Goal: Use online tool/utility

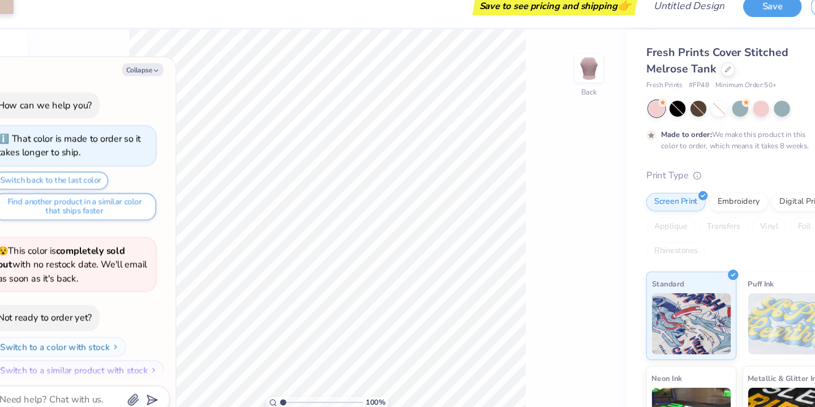
scroll to position [9, 0]
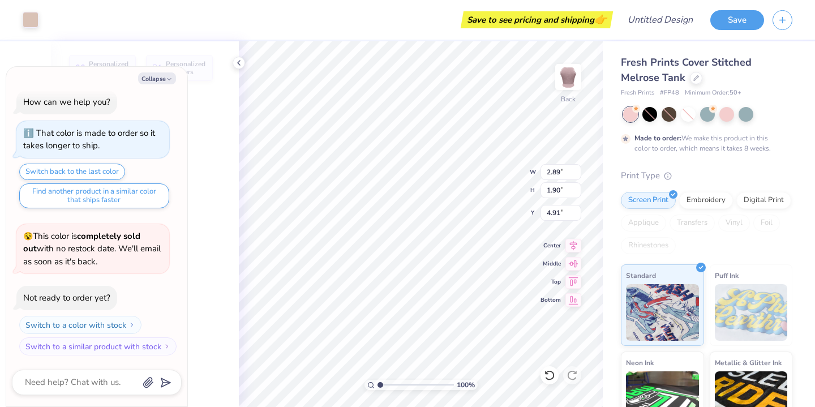
type textarea "x"
type input "2.89"
type input "1.90"
type input "4.91"
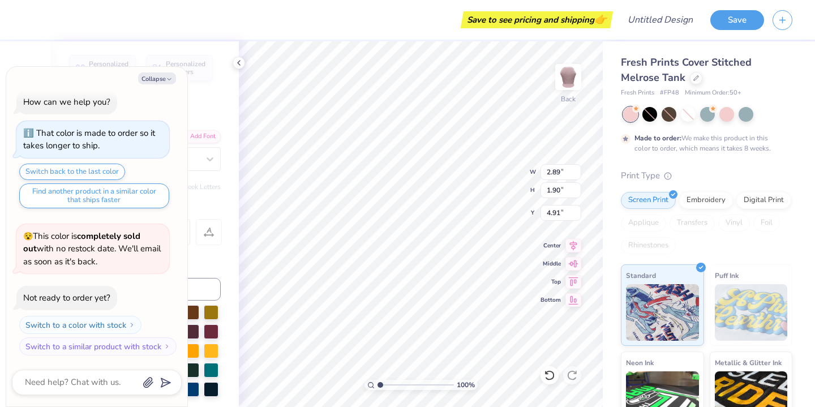
click at [213, 113] on div "Text Tool" at bounding box center [145, 111] width 152 height 15
drag, startPoint x: 174, startPoint y: 115, endPoint x: 239, endPoint y: 63, distance: 83.3
click at [90, 107] on div "How can we help you? That color is made to order so it takes longer to ship. Sw…" at bounding box center [97, 222] width 170 height 283
click at [158, 79] on button "Collapse" at bounding box center [157, 78] width 38 height 12
click at [165, 79] on button "Collapse" at bounding box center [157, 78] width 38 height 12
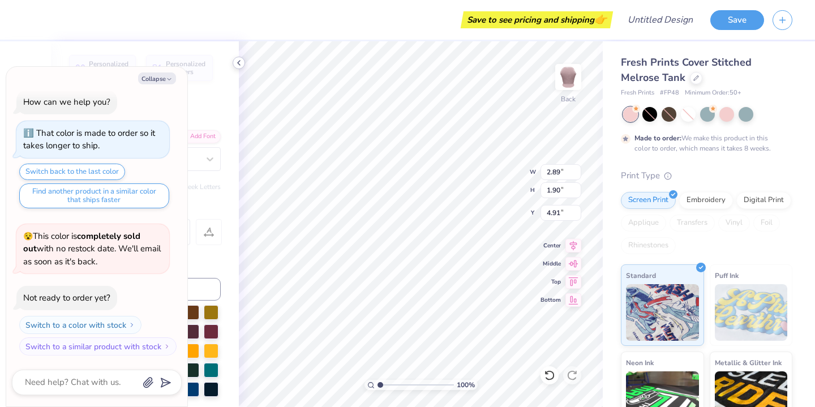
click at [165, 79] on button "Collapse" at bounding box center [157, 78] width 38 height 12
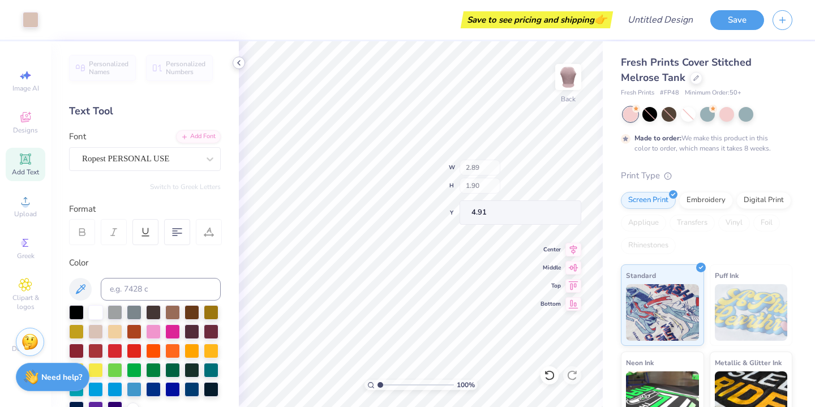
click at [239, 63] on icon at bounding box center [238, 62] width 9 height 9
type textarea "x"
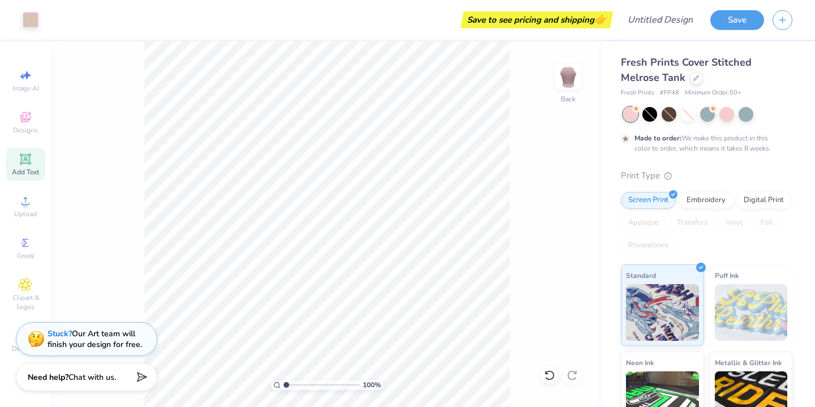
click at [29, 156] on icon at bounding box center [25, 158] width 11 height 11
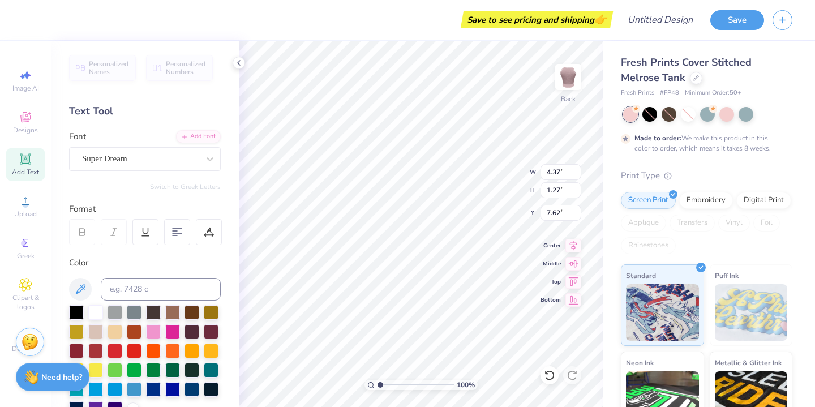
type textarea "T"
click at [131, 187] on div "Switch to Greek Letters" at bounding box center [145, 186] width 152 height 9
type input "3.81"
click at [153, 165] on div at bounding box center [140, 158] width 117 height 15
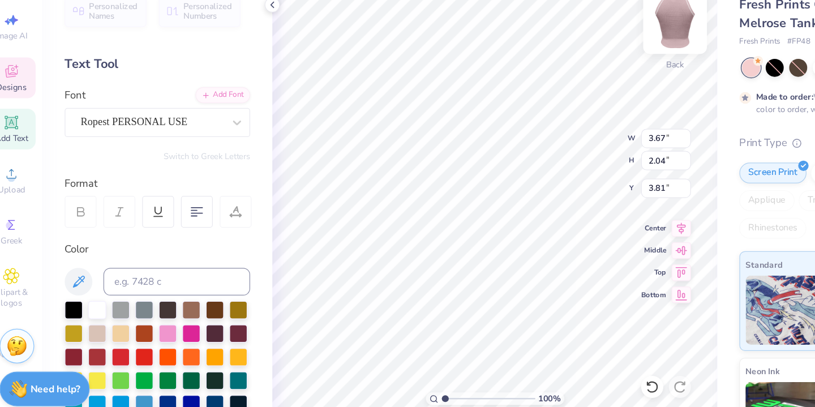
type textarea "D"
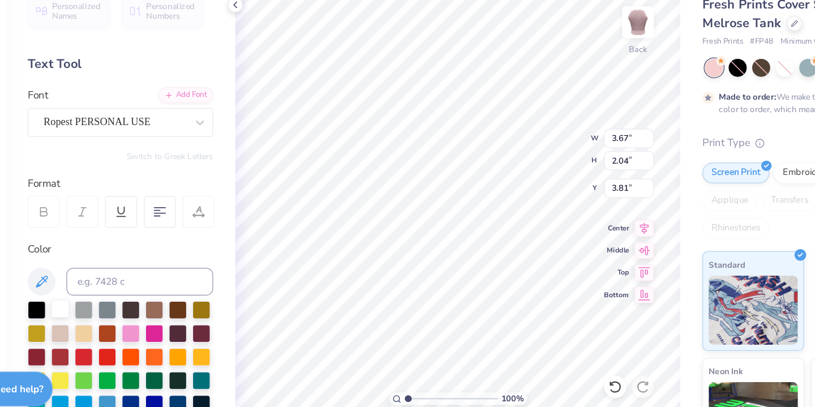
type textarea "Tri Delta"
click at [98, 307] on div at bounding box center [95, 311] width 15 height 15
type input "2.10"
type input "3.79"
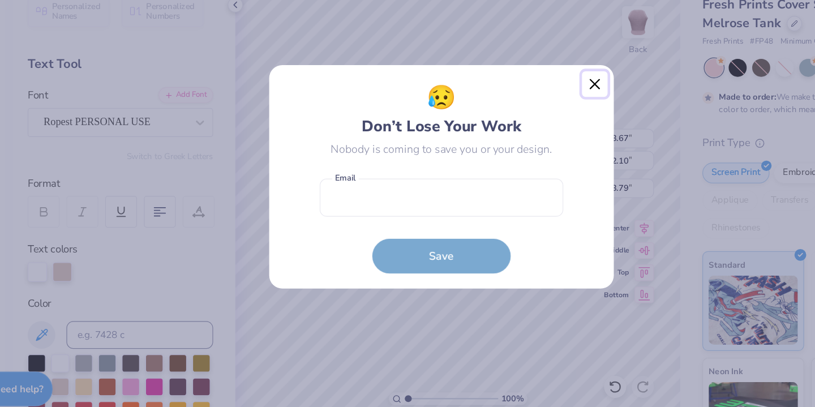
click at [525, 133] on button "Close" at bounding box center [532, 127] width 21 height 21
